Goal: Information Seeking & Learning: Find specific fact

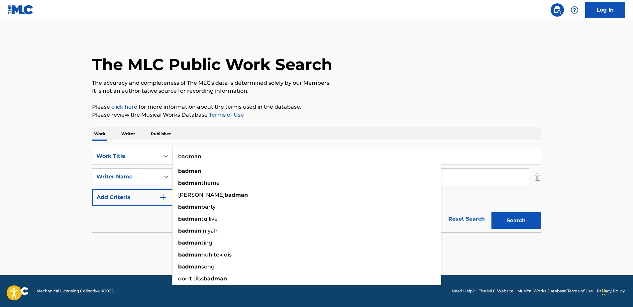
drag, startPoint x: 245, startPoint y: 161, endPoint x: 144, endPoint y: 149, distance: 101.0
click at [144, 149] on div "SearchWithCriteria17ed4547-c852-4001-b18f-1d271aa65b25 Work Title badman badman…" at bounding box center [316, 156] width 449 height 17
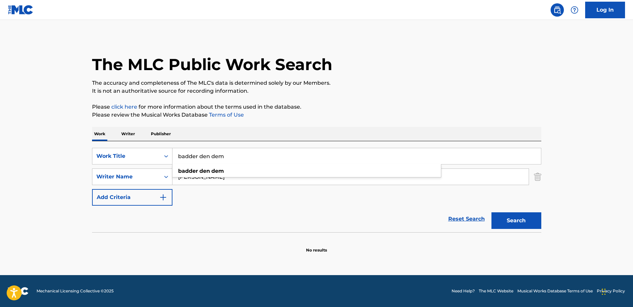
type input "badder den dem"
click at [22, 144] on main "The MLC Public Work Search The accuracy and completeness of The MLC's data is d…" at bounding box center [316, 147] width 633 height 255
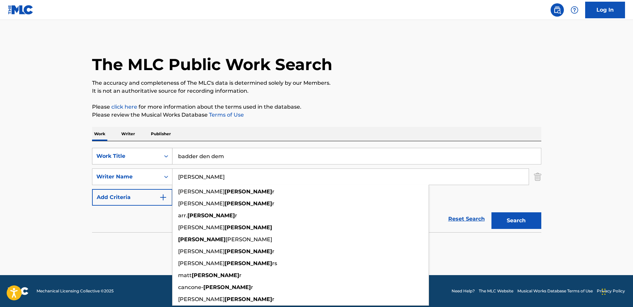
drag, startPoint x: 215, startPoint y: 169, endPoint x: 140, endPoint y: 164, distance: 75.2
click at [140, 164] on div "SearchWithCriteria17ed4547-c852-4001-b18f-1d271aa65b25 Work Title badder den de…" at bounding box center [316, 177] width 449 height 58
type input "[PERSON_NAME]"
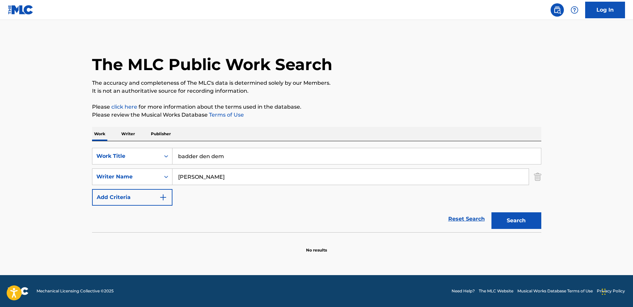
click at [87, 214] on div "The MLC Public Work Search The accuracy and completeness of The MLC's data is d…" at bounding box center [316, 145] width 465 height 216
click at [496, 213] on button "Search" at bounding box center [516, 220] width 50 height 17
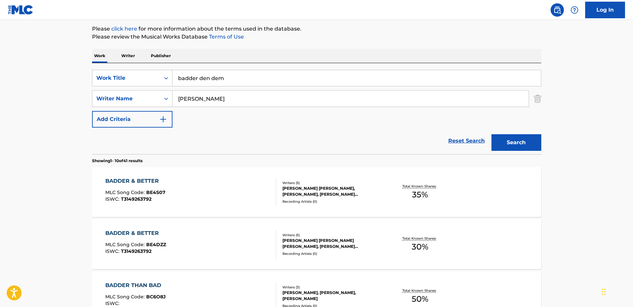
scroll to position [66, 0]
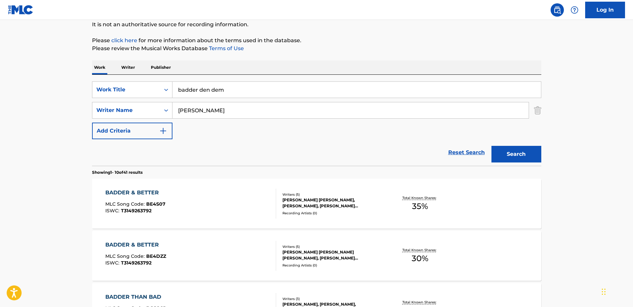
click at [224, 90] on input "badder den dem" at bounding box center [356, 90] width 368 height 16
type input "badder den bad"
click at [503, 157] on button "Search" at bounding box center [516, 154] width 50 height 17
click at [210, 208] on div "BADDER THAN BAD MLC Song Code : BC6O8J ISWC :" at bounding box center [190, 204] width 171 height 30
